Goal: Transaction & Acquisition: Purchase product/service

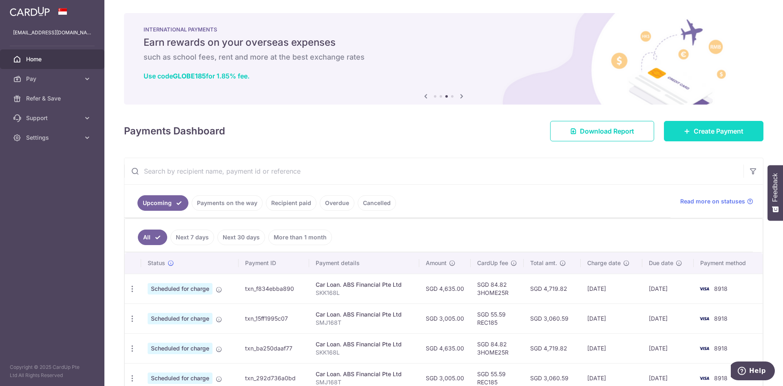
click at [694, 133] on span "Create Payment" at bounding box center [719, 131] width 50 height 10
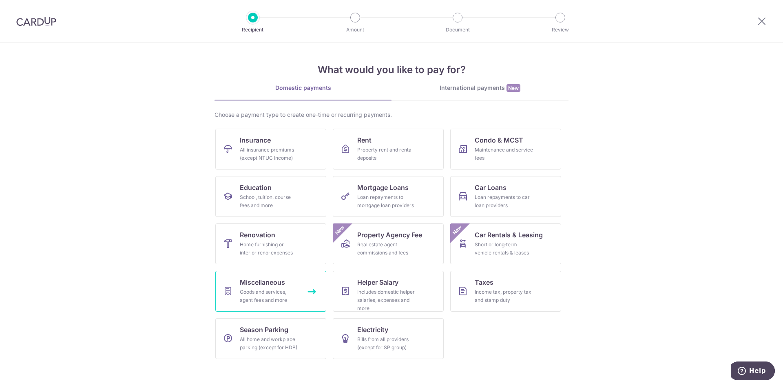
click at [280, 294] on div "Goods and services, agent fees and more" at bounding box center [269, 296] width 59 height 16
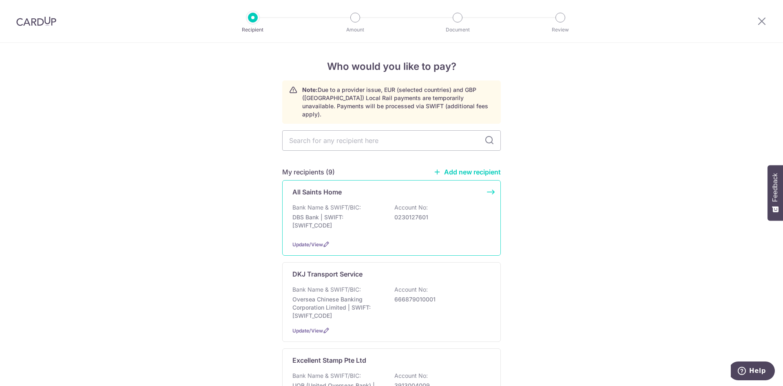
click at [352, 204] on div "Bank Name & SWIFT/BIC: DBS Bank | SWIFT: DBSSSGSGXXX Account No: 0230127601" at bounding box center [392, 218] width 198 height 30
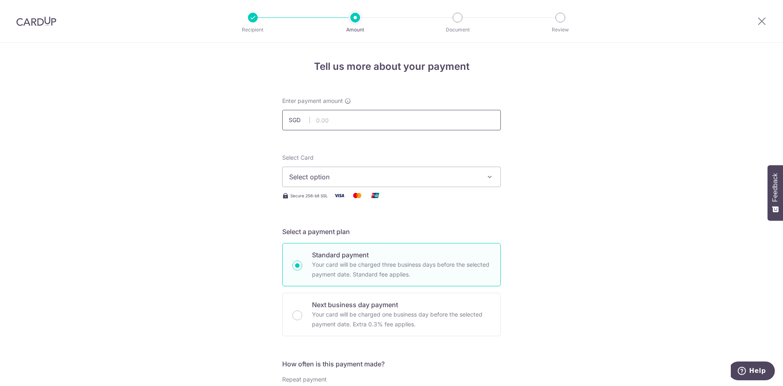
click at [355, 118] on input "text" at bounding box center [391, 120] width 219 height 20
type input "754.80"
click at [361, 186] on button "Select option" at bounding box center [391, 176] width 219 height 20
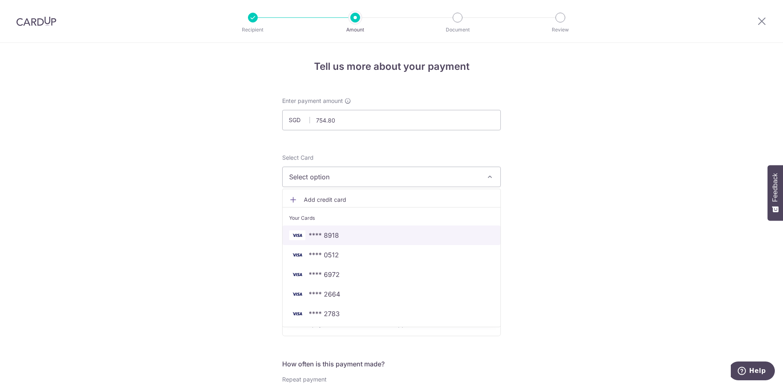
click at [350, 230] on span "**** 8918" at bounding box center [391, 235] width 205 height 10
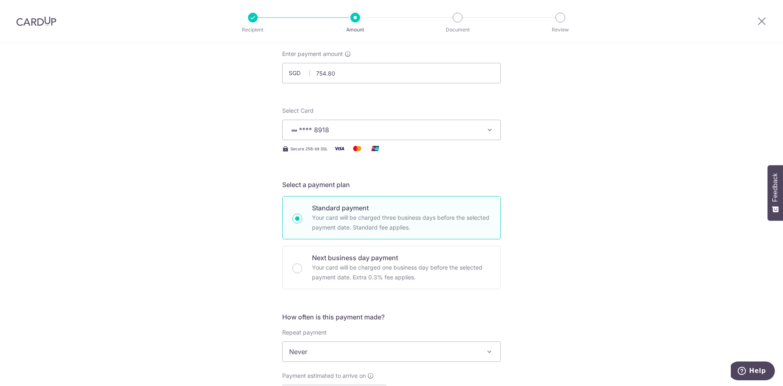
scroll to position [204, 0]
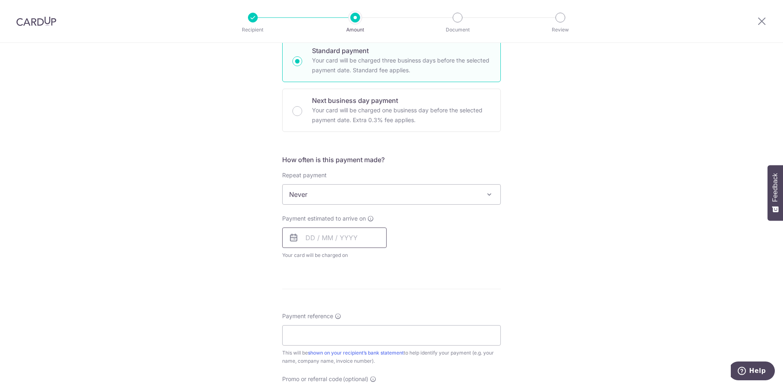
click at [335, 234] on input "text" at bounding box center [334, 237] width 104 height 20
click at [332, 311] on link "9" at bounding box center [331, 311] width 13 height 13
type input "09/09/2025"
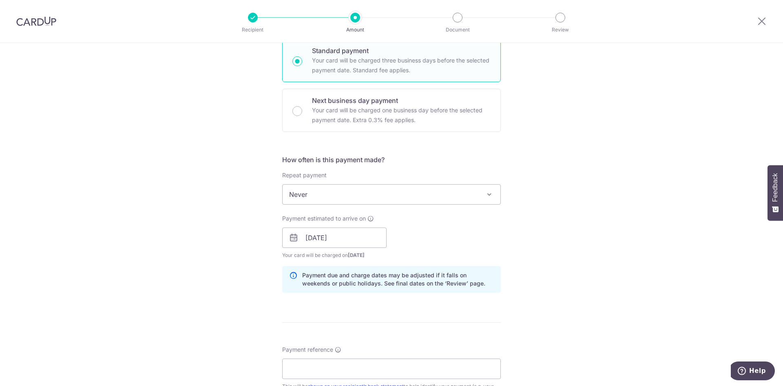
click at [556, 271] on div "Tell us more about your payment Enter payment amount SGD 754.80 754.80 Select C…" at bounding box center [391, 225] width 783 height 772
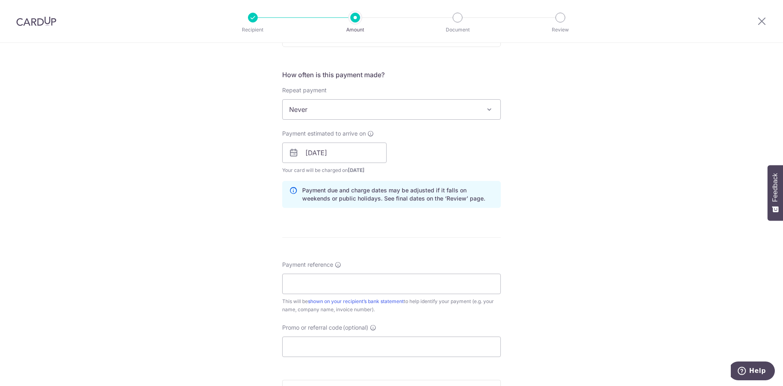
scroll to position [408, 0]
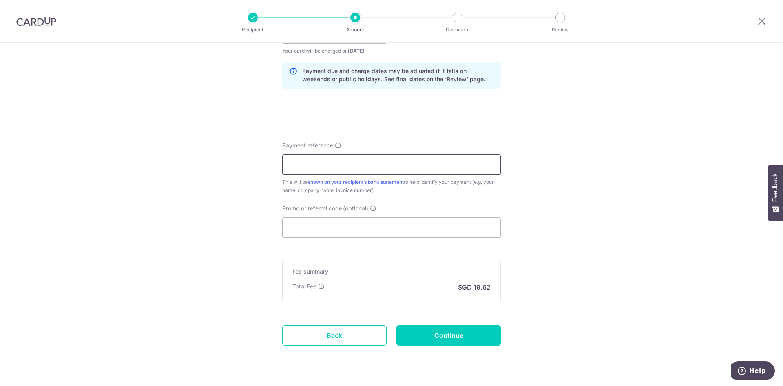
click at [386, 164] on input "Payment reference" at bounding box center [391, 164] width 219 height 20
type input "IPI00110881"
click at [346, 231] on input "Promo or referral code (optional)" at bounding box center [391, 227] width 219 height 20
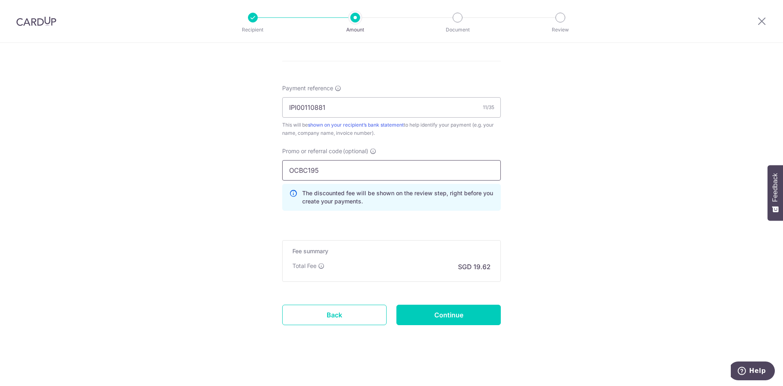
scroll to position [466, 0]
type input "OCBC195"
click at [445, 314] on input "Continue" at bounding box center [449, 314] width 104 height 20
type input "Create Schedule"
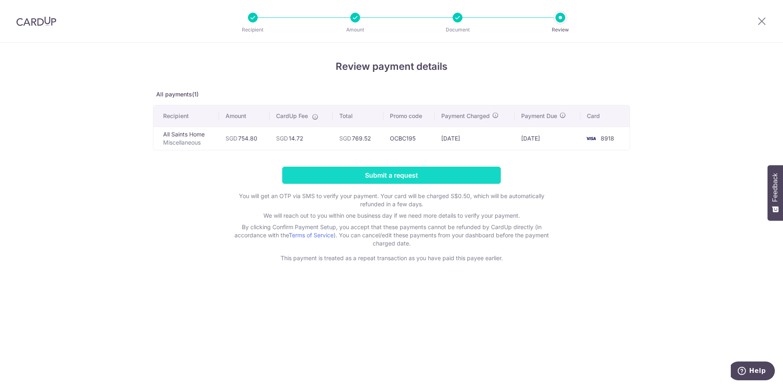
click at [388, 180] on input "Submit a request" at bounding box center [391, 174] width 219 height 17
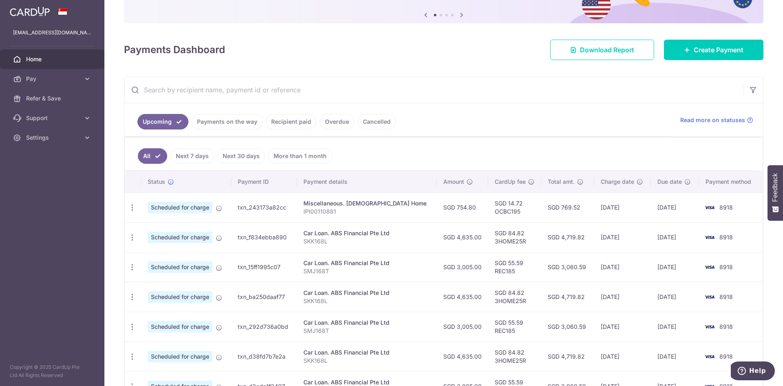
scroll to position [41, 0]
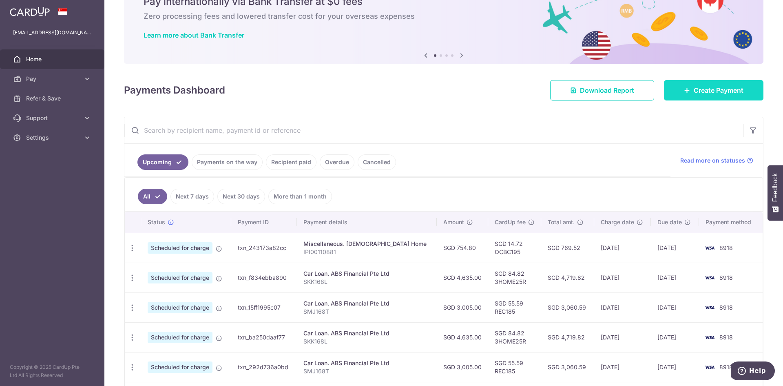
click at [717, 91] on span "Create Payment" at bounding box center [719, 90] width 50 height 10
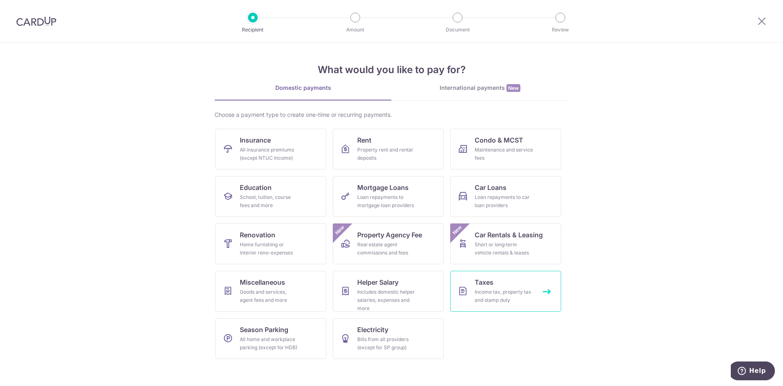
click at [513, 288] on div "Income tax, property tax and stamp duty" at bounding box center [504, 296] width 59 height 16
